Goal: Task Accomplishment & Management: Complete application form

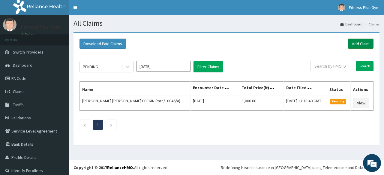
click at [359, 42] on link "Add Claim" at bounding box center [360, 44] width 25 height 10
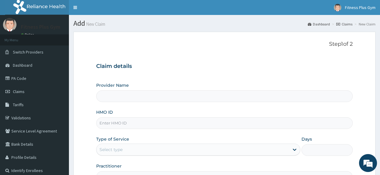
type input "Fitness plus Gym"
type input "1"
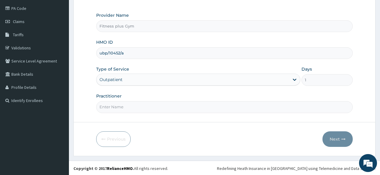
type input "ubp/10452/a"
click at [139, 100] on div "Practitioner" at bounding box center [224, 103] width 256 height 20
type input "fitness+"
click at [346, 139] on button "Next" at bounding box center [338, 140] width 30 height 16
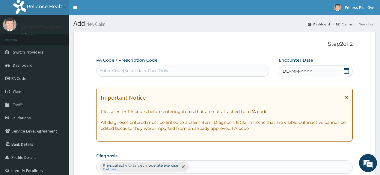
click at [142, 68] on div "Enter Code(Secondary Care Only)" at bounding box center [135, 71] width 70 height 6
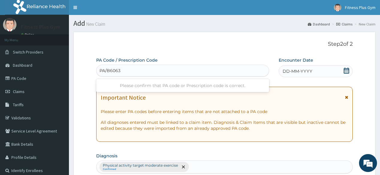
type input "PA/B60630"
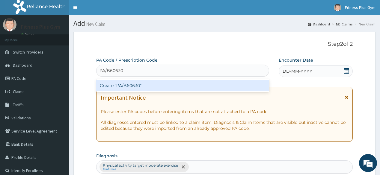
click at [148, 83] on div "Create "PA/B60630"" at bounding box center [182, 85] width 173 height 11
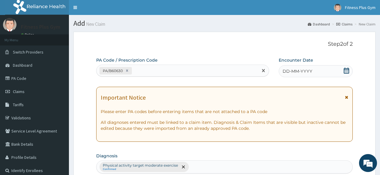
click at [299, 71] on span "DD-MM-YYYY" at bounding box center [298, 71] width 30 height 6
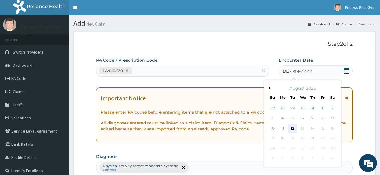
click at [293, 131] on div "12" at bounding box center [292, 128] width 9 height 9
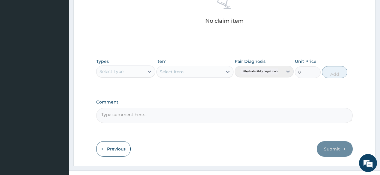
scroll to position [256, 0]
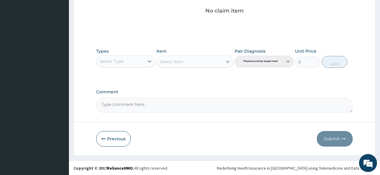
click at [144, 67] on div "Types Select Type" at bounding box center [125, 58] width 59 height 20
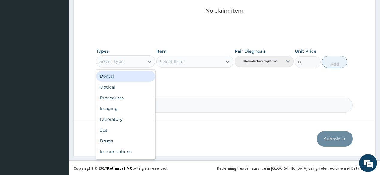
click at [136, 57] on div "Select Type" at bounding box center [121, 62] width 48 height 10
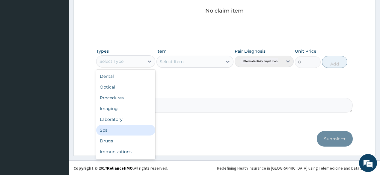
scroll to position [20, 0]
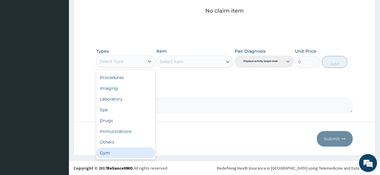
click at [115, 150] on div "Gym" at bounding box center [125, 153] width 59 height 11
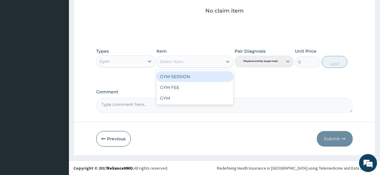
click at [183, 59] on div "Select Item" at bounding box center [172, 62] width 24 height 6
click at [181, 75] on div "GYM SESSION" at bounding box center [195, 76] width 77 height 11
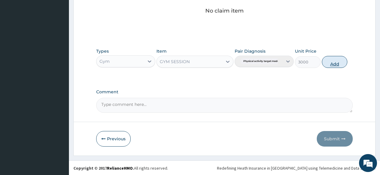
click at [336, 65] on button "Add" at bounding box center [335, 62] width 26 height 12
type input "0"
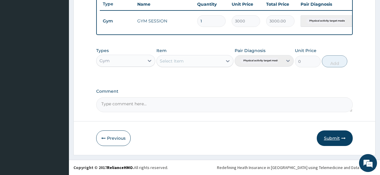
click at [337, 136] on button "Submit" at bounding box center [335, 139] width 36 height 16
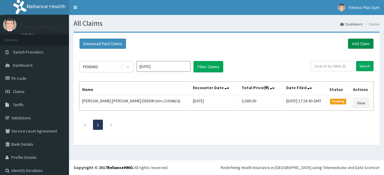
click at [357, 45] on link "Add Claim" at bounding box center [360, 44] width 25 height 10
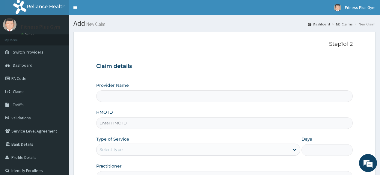
type input "Fitness plus Gym"
type input "1"
click at [127, 126] on input "HMO ID" at bounding box center [224, 124] width 256 height 12
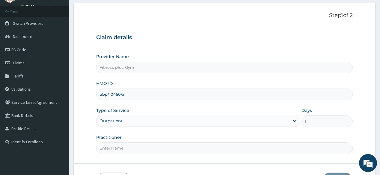
scroll to position [70, 0]
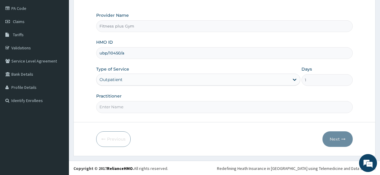
type input "ubp/10450/a"
click at [136, 107] on input "Practitioner" at bounding box center [224, 107] width 256 height 12
type input "fitness+"
click at [343, 134] on button "Next" at bounding box center [338, 140] width 30 height 16
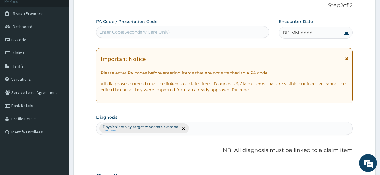
scroll to position [0, 0]
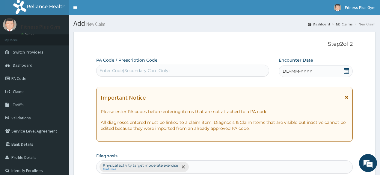
click at [167, 69] on div "Enter Code(Secondary Care Only)" at bounding box center [135, 71] width 70 height 6
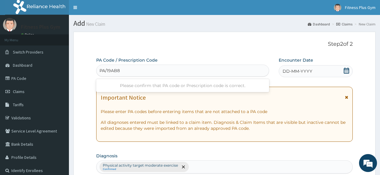
type input "PA/19AB8F"
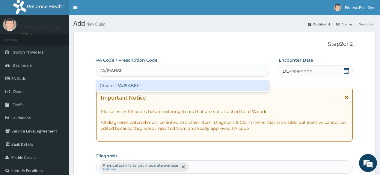
click at [151, 80] on div "Create "PA/19AB8F"" at bounding box center [182, 85] width 173 height 11
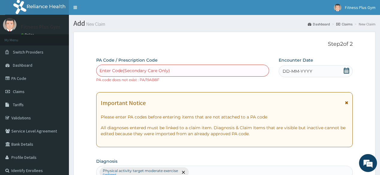
click at [312, 67] on div "DD-MM-YYYY" at bounding box center [316, 71] width 74 height 12
click at [208, 74] on div "Enter Code(Secondary Care Only)" at bounding box center [183, 71] width 172 height 10
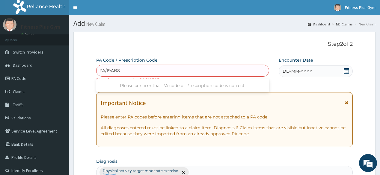
type input "PA/19AB8F"
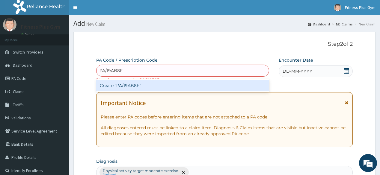
click at [115, 84] on div "Create "PA/19AB8F"" at bounding box center [182, 85] width 173 height 11
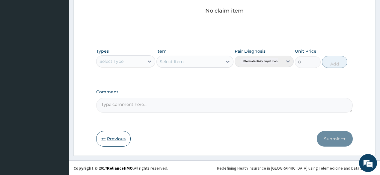
click at [112, 137] on button "Previous" at bounding box center [113, 139] width 34 height 16
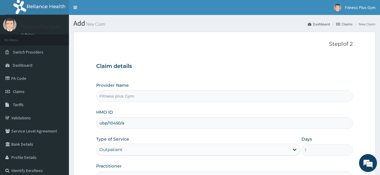
click at [133, 125] on input "ubp/10450/a" at bounding box center [224, 124] width 256 height 12
type input "u"
click at [115, 123] on input "HMO ID" at bounding box center [224, 124] width 256 height 12
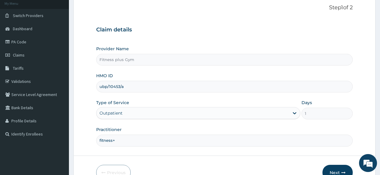
scroll to position [70, 0]
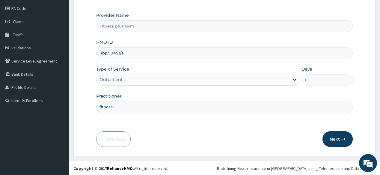
type input "ubp/10453/a"
click at [341, 137] on button "Next" at bounding box center [338, 140] width 30 height 16
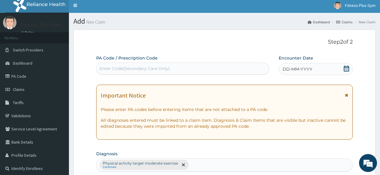
scroll to position [0, 0]
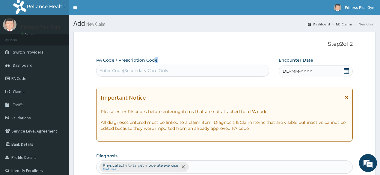
drag, startPoint x: 155, startPoint y: 58, endPoint x: 158, endPoint y: 63, distance: 6.2
click at [158, 60] on div "PA Code / Prescription Code Enter Code(Secondary Care Only)" at bounding box center [182, 66] width 173 height 19
click at [157, 70] on div "Enter Code(Secondary Care Only)" at bounding box center [135, 71] width 70 height 6
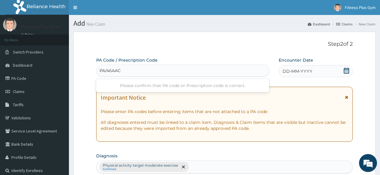
type input "PA/46AAC1"
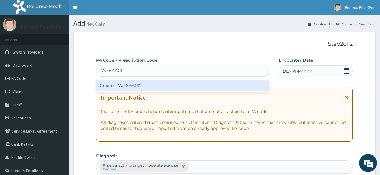
click at [143, 90] on div "Create "PA/46AAC1"" at bounding box center [182, 85] width 173 height 11
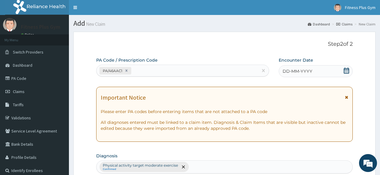
click at [300, 70] on span "DD-MM-YYYY" at bounding box center [298, 71] width 30 height 6
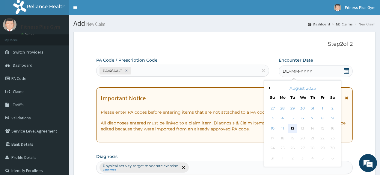
click at [293, 128] on div "12" at bounding box center [292, 128] width 9 height 9
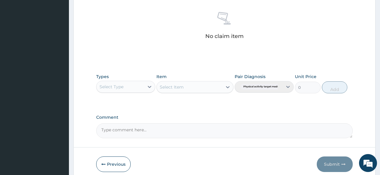
scroll to position [256, 0]
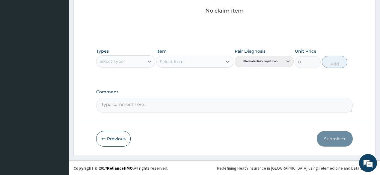
click at [121, 62] on div "Select Type" at bounding box center [112, 61] width 24 height 6
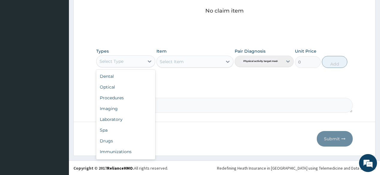
scroll to position [20, 0]
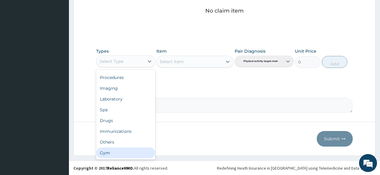
drag, startPoint x: 126, startPoint y: 151, endPoint x: 162, endPoint y: 104, distance: 58.4
click at [126, 149] on div "Gym" at bounding box center [125, 153] width 59 height 11
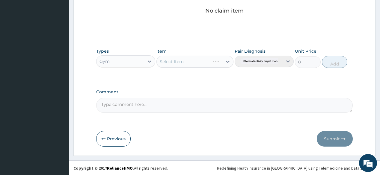
drag, startPoint x: 184, startPoint y: 58, endPoint x: 184, endPoint y: 65, distance: 7.2
click at [184, 64] on div "Select Item" at bounding box center [195, 62] width 77 height 12
click at [185, 65] on div "Select Item" at bounding box center [190, 62] width 66 height 10
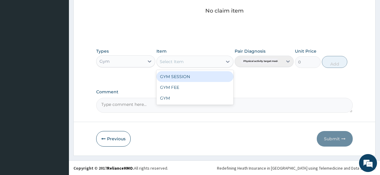
click at [182, 79] on div "GYM SESSION" at bounding box center [195, 76] width 77 height 11
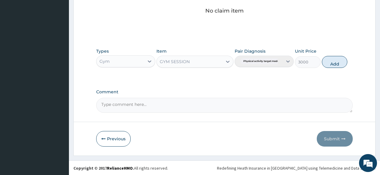
drag, startPoint x: 336, startPoint y: 62, endPoint x: 344, endPoint y: 121, distance: 59.4
click at [336, 63] on button "Add" at bounding box center [335, 62] width 26 height 12
type input "0"
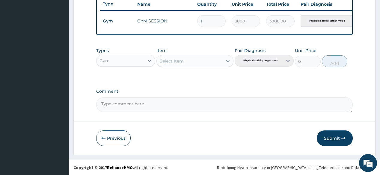
click at [345, 143] on button "Submit" at bounding box center [335, 139] width 36 height 16
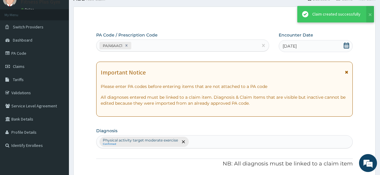
scroll to position [231, 0]
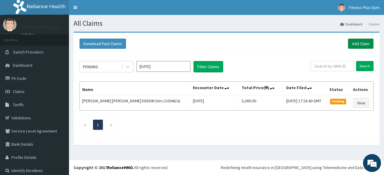
click at [349, 46] on link "Add Claim" at bounding box center [360, 44] width 25 height 10
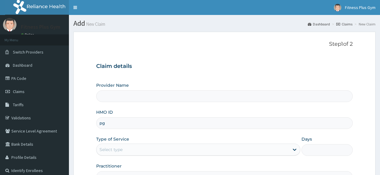
type input "pgl"
